Goal: Transaction & Acquisition: Purchase product/service

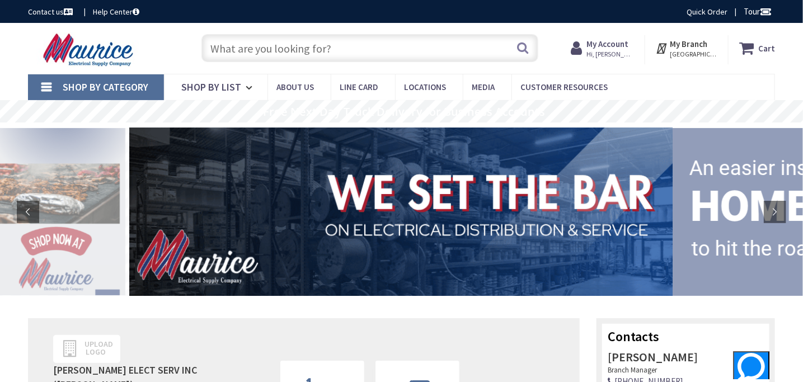
click at [43, 88] on link "Shop By Category" at bounding box center [96, 87] width 136 height 26
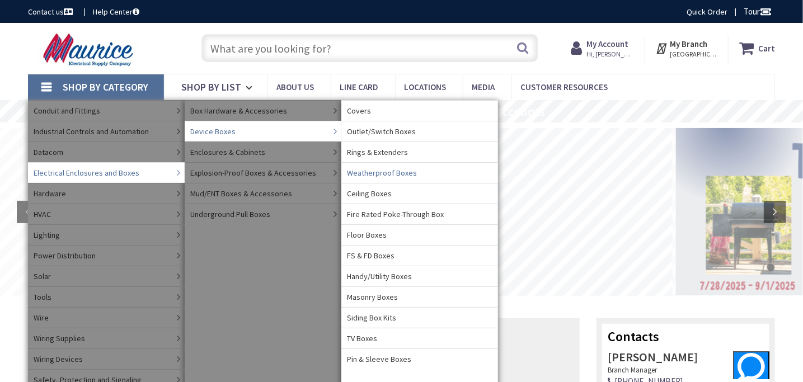
click at [394, 173] on span "Weatherproof Boxes" at bounding box center [382, 172] width 70 height 11
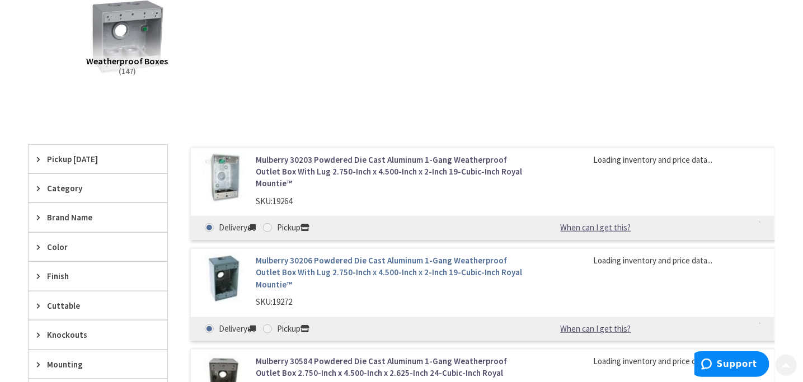
scroll to position [224, 0]
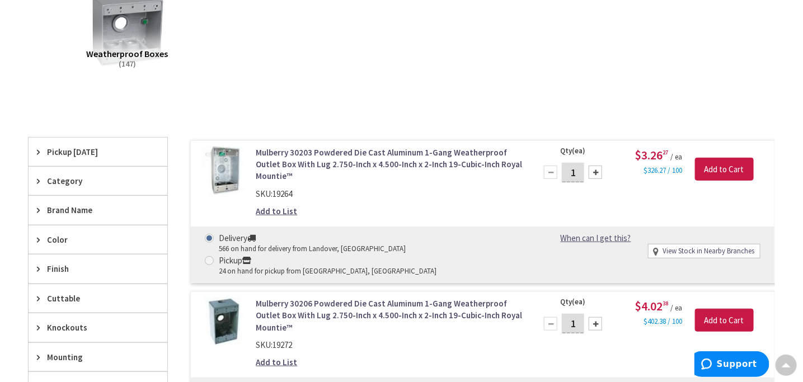
click at [72, 240] on span "Color" at bounding box center [92, 240] width 91 height 12
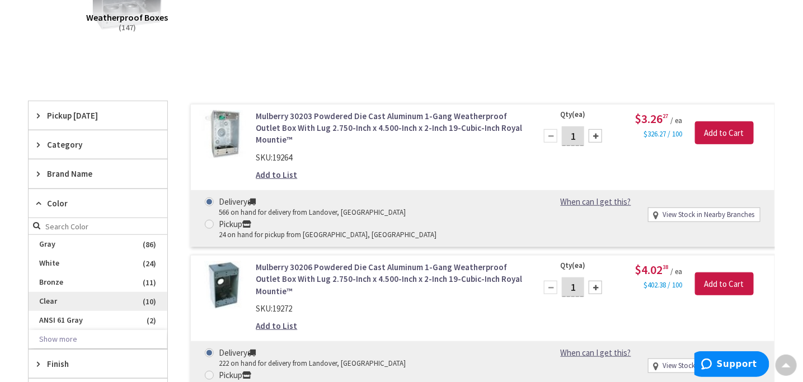
scroll to position [281, 0]
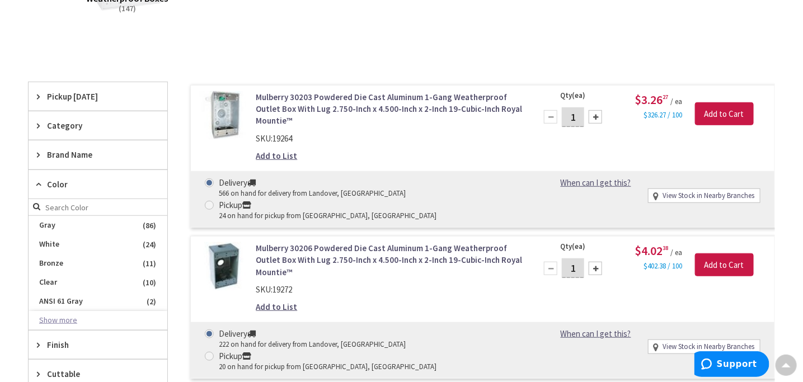
click at [63, 316] on button "Show more" at bounding box center [98, 320] width 139 height 19
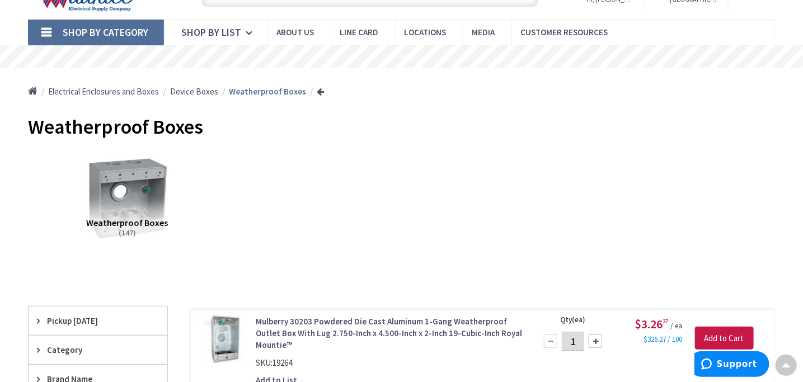
scroll to position [0, 0]
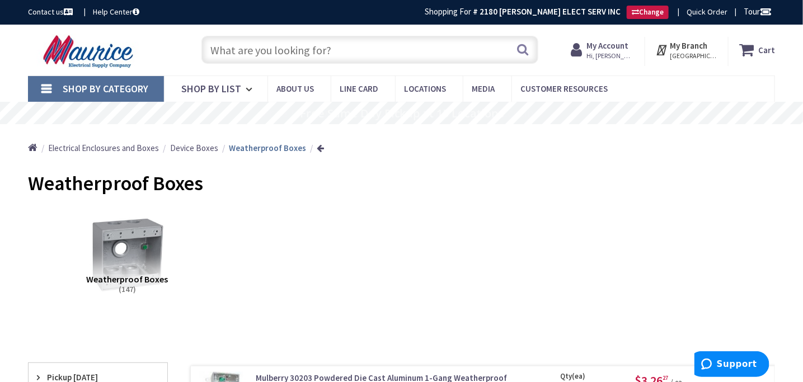
click at [51, 90] on link "Shop By Category" at bounding box center [96, 89] width 136 height 26
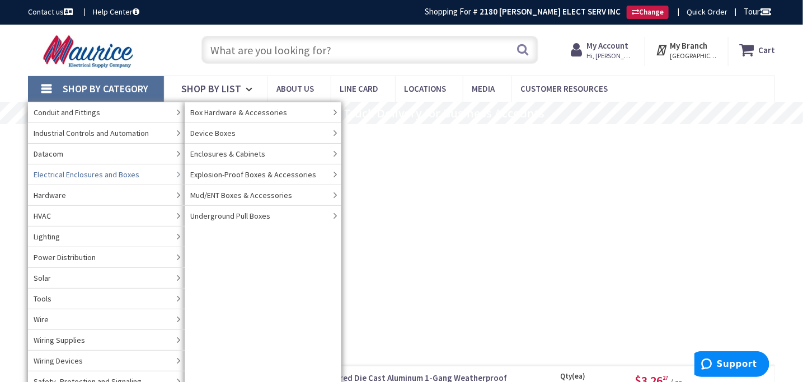
click at [62, 171] on span "Electrical Enclosures and Boxes" at bounding box center [87, 174] width 106 height 11
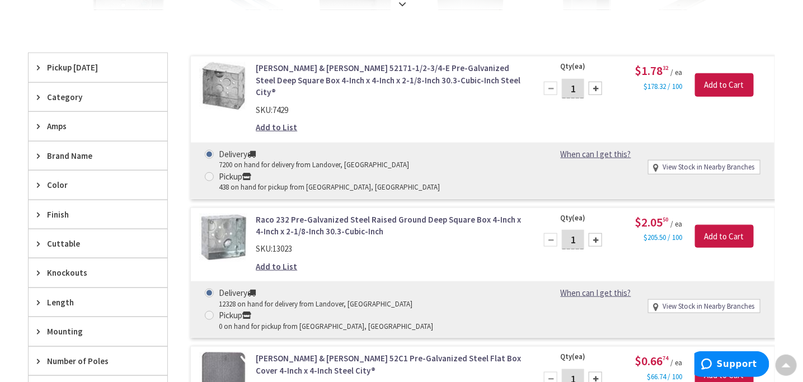
scroll to position [448, 0]
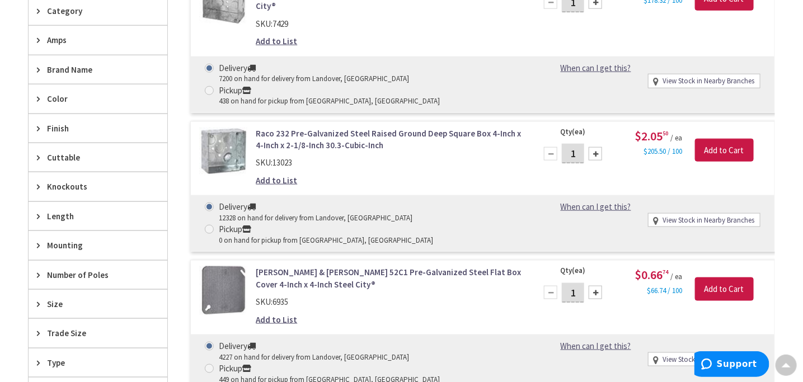
click at [72, 93] on span "Color" at bounding box center [92, 99] width 91 height 12
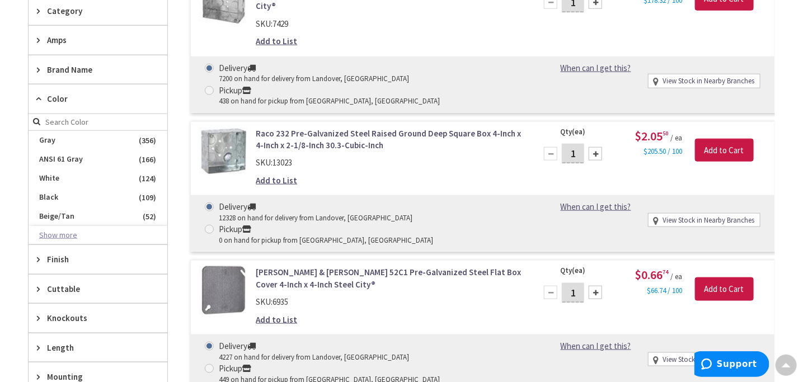
click at [59, 232] on button "Show more" at bounding box center [98, 235] width 139 height 19
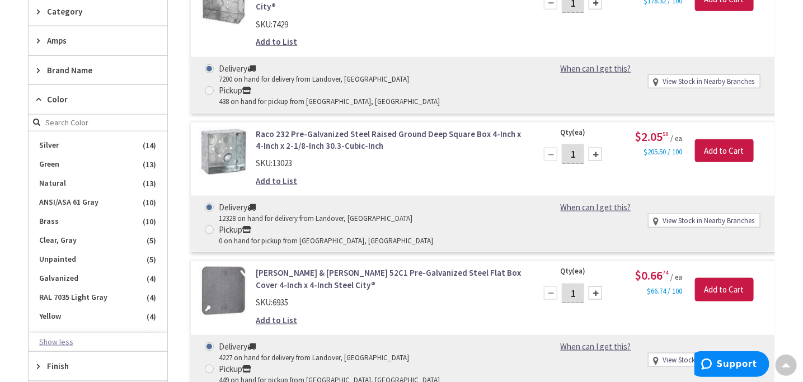
scroll to position [280, 0]
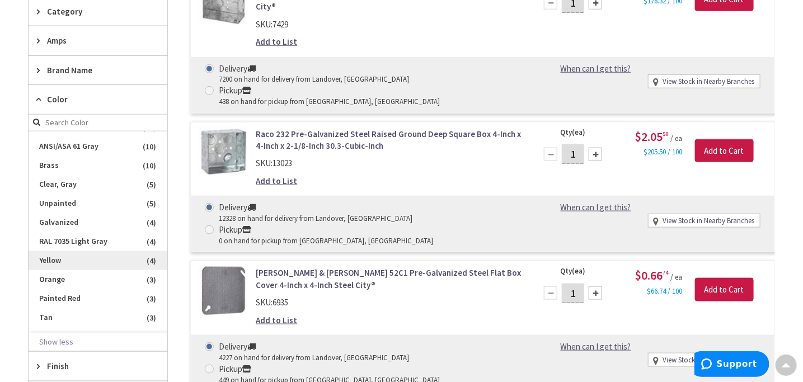
click at [58, 259] on span "Yellow" at bounding box center [98, 260] width 139 height 19
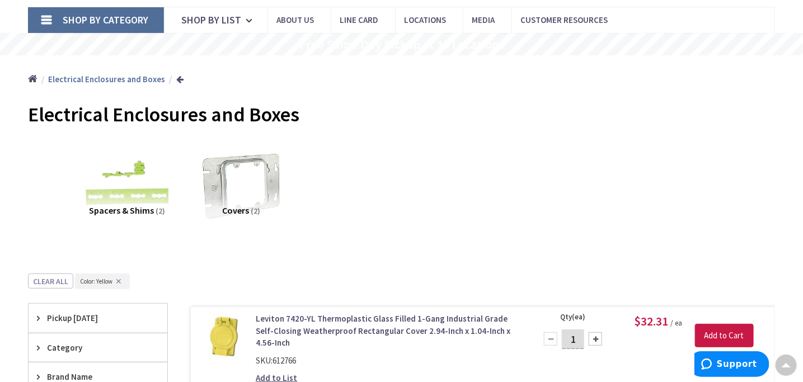
scroll to position [0, 0]
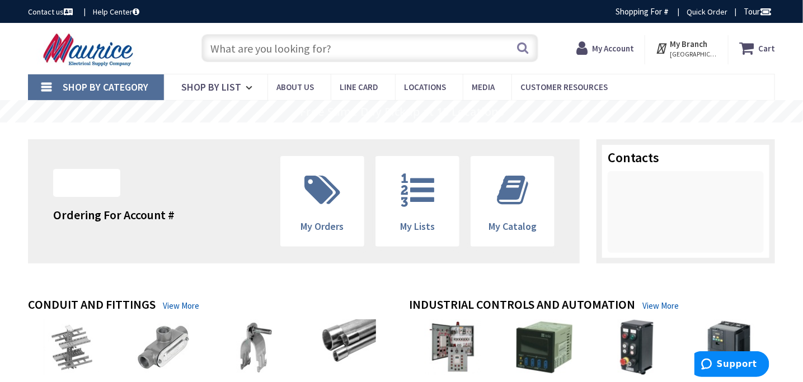
click at [427, 55] on input "text" at bounding box center [370, 48] width 337 height 28
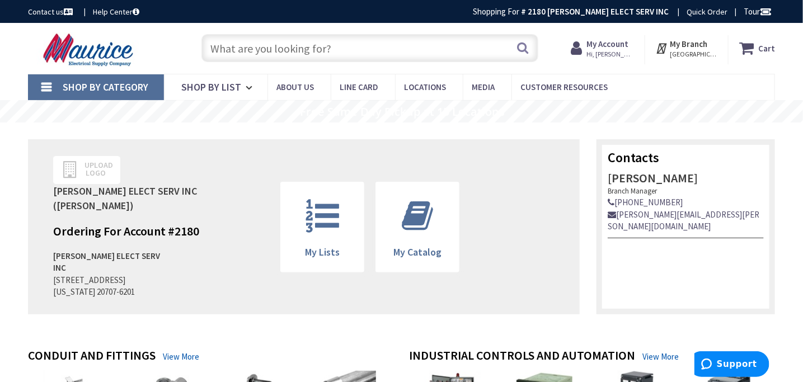
paste input "3099-2Y"
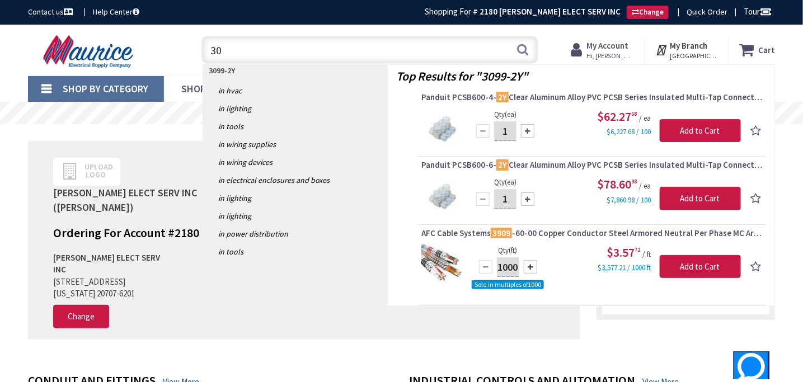
type input "3"
